Goal: Navigation & Orientation: Find specific page/section

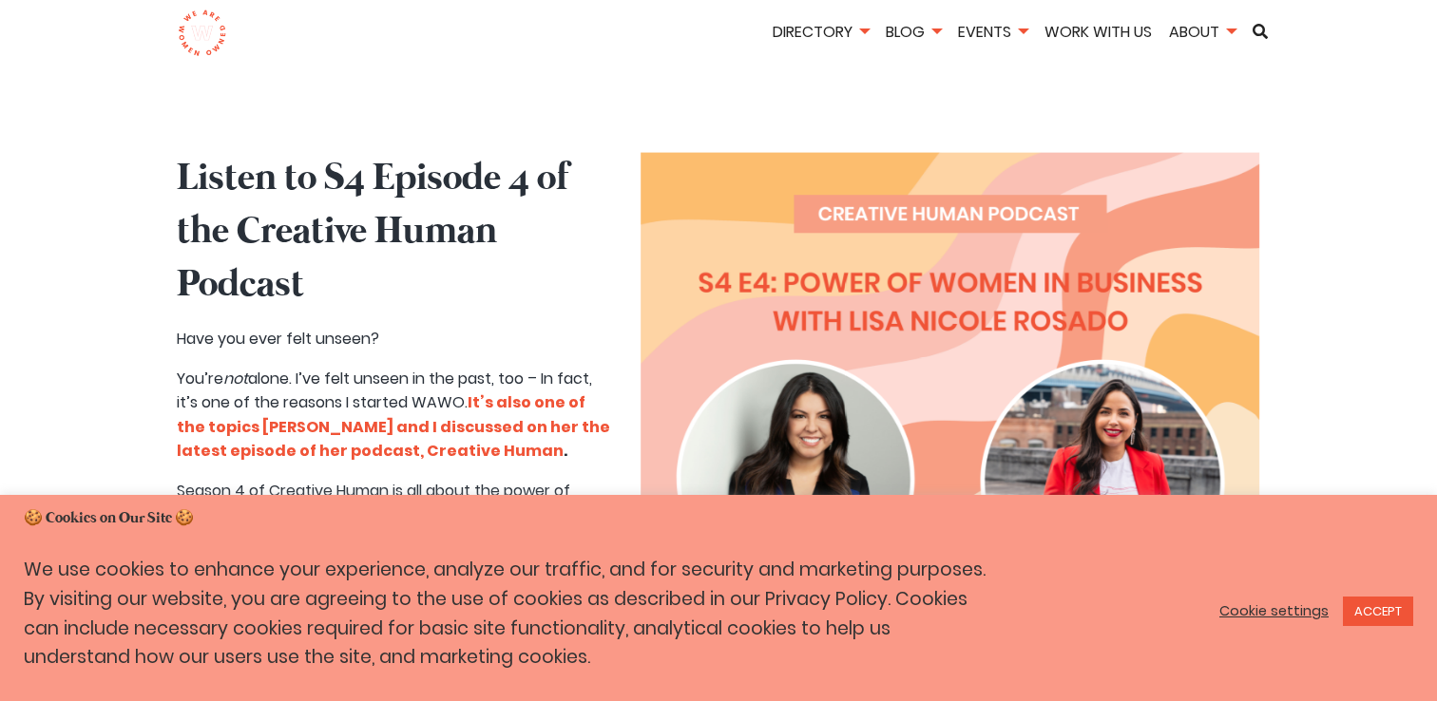
scroll to position [925, 0]
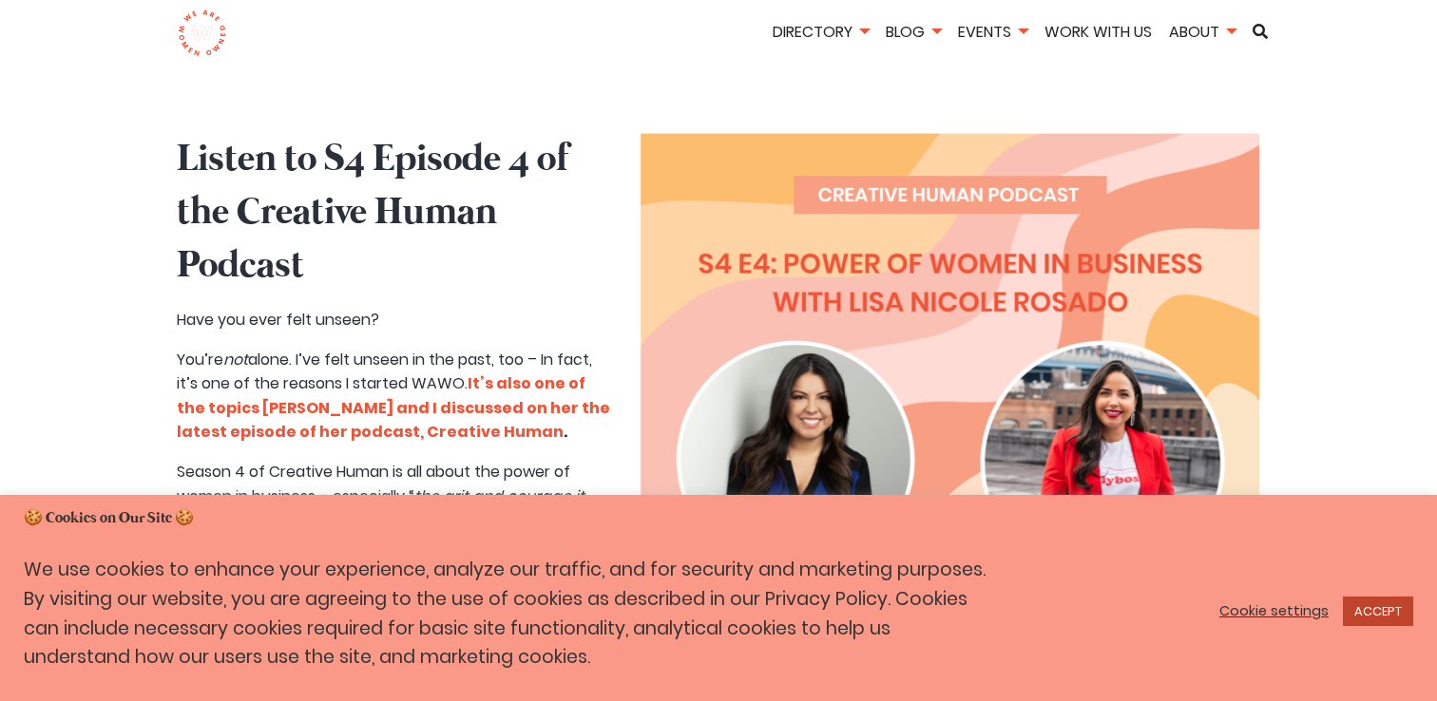
click at [1401, 608] on link "ACCEPT" at bounding box center [1378, 611] width 70 height 29
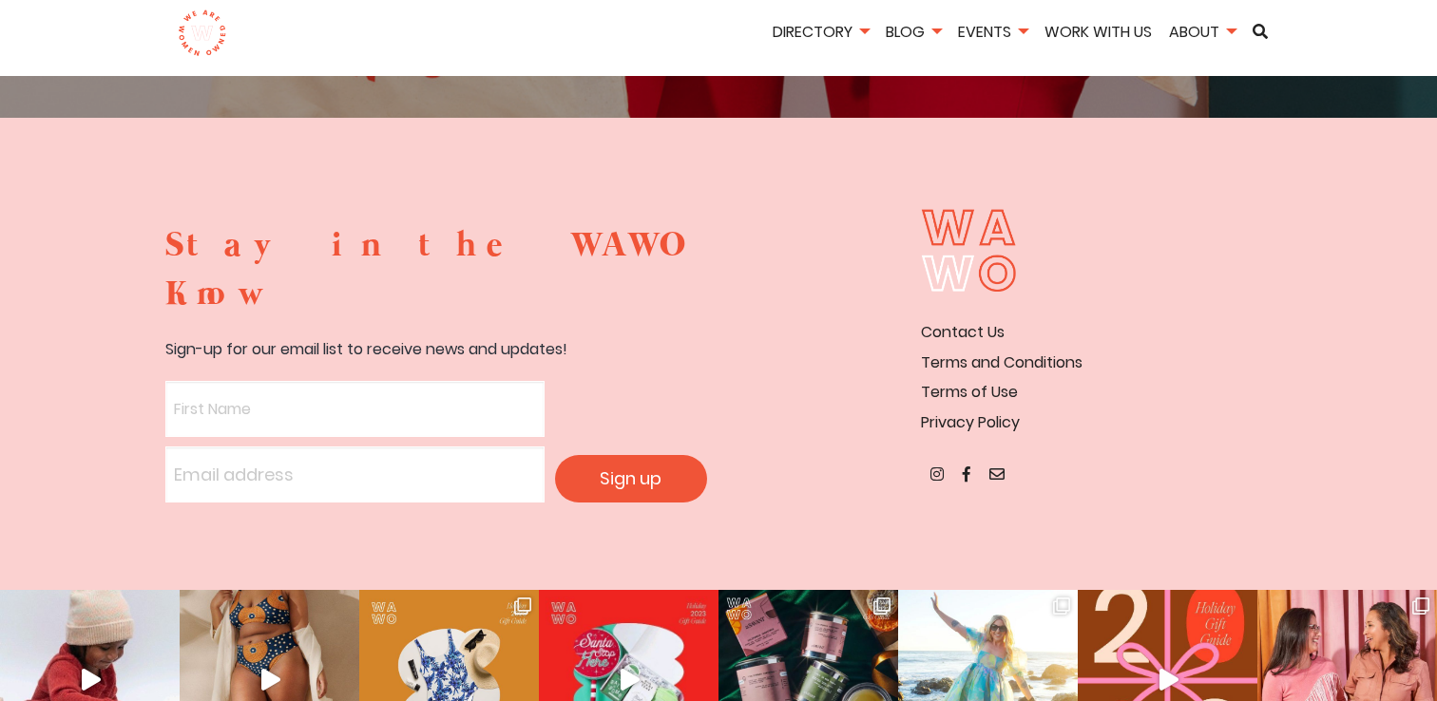
scroll to position [3573, 0]
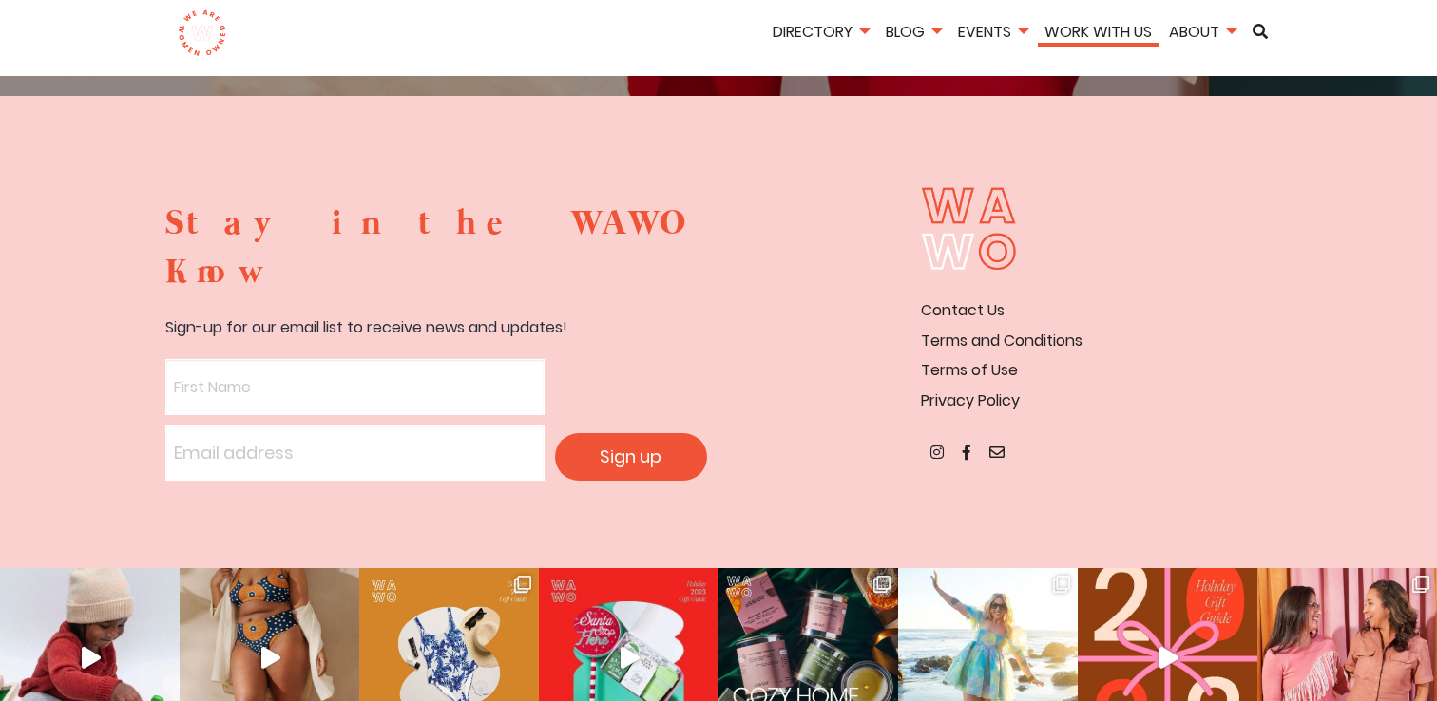
click at [1097, 43] on li "Work With Us" at bounding box center [1098, 34] width 121 height 28
click at [1084, 29] on link "Work With Us" at bounding box center [1098, 32] width 121 height 22
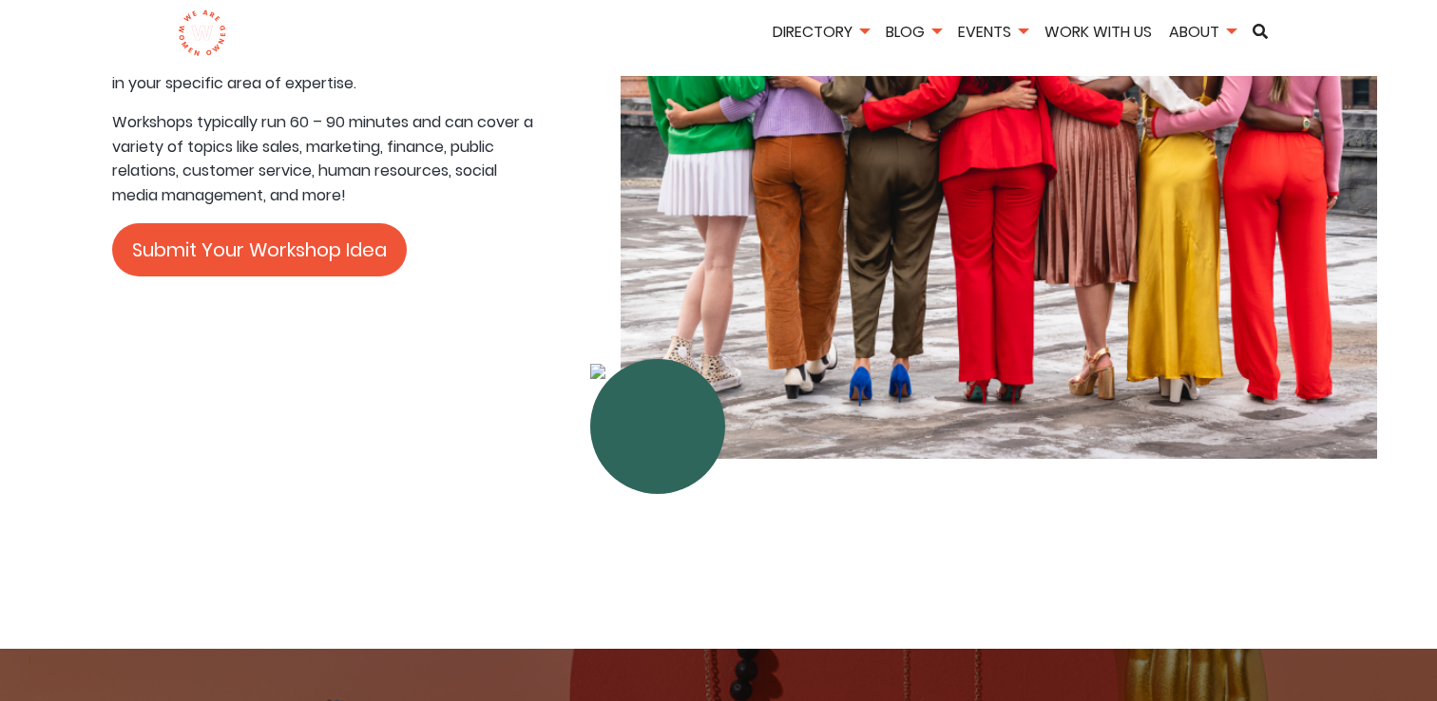
scroll to position [4490, 0]
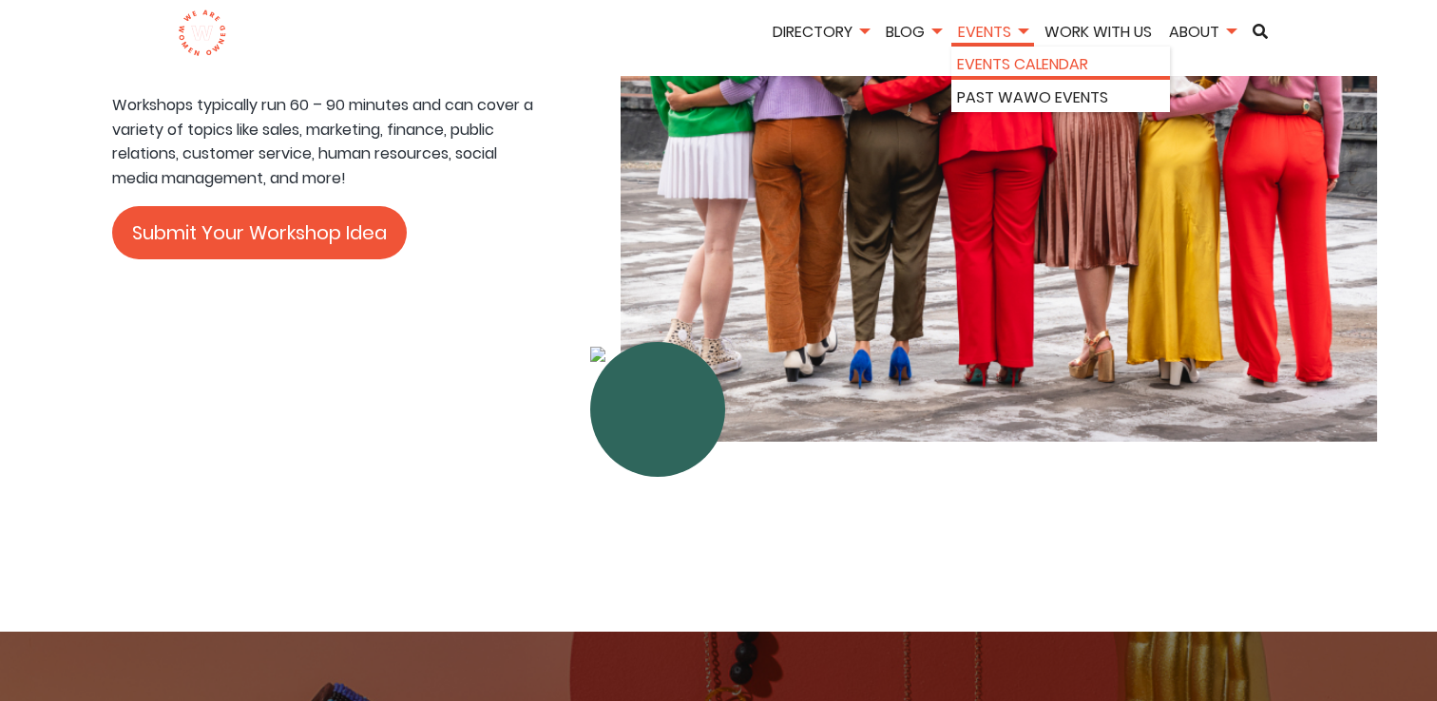
click at [1004, 79] on li "Events Calendar" at bounding box center [1060, 63] width 219 height 33
click at [1002, 67] on link "Events Calendar" at bounding box center [1060, 64] width 207 height 25
